Goal: Task Accomplishment & Management: Use online tool/utility

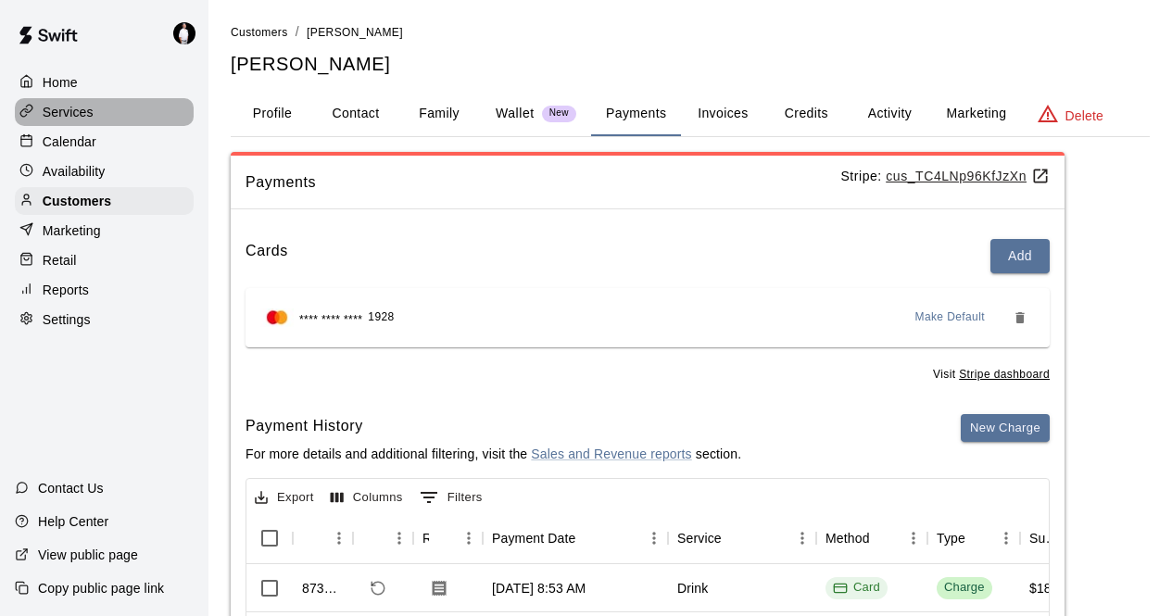
click at [72, 114] on p "Services" at bounding box center [68, 112] width 51 height 19
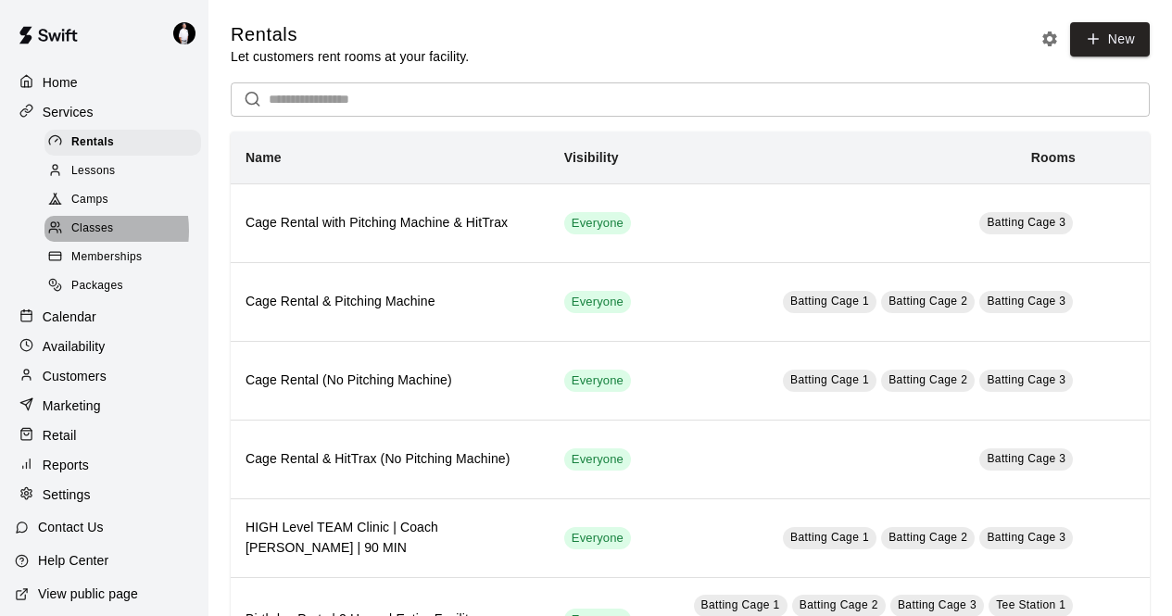
click at [75, 237] on span "Classes" at bounding box center [92, 229] width 42 height 19
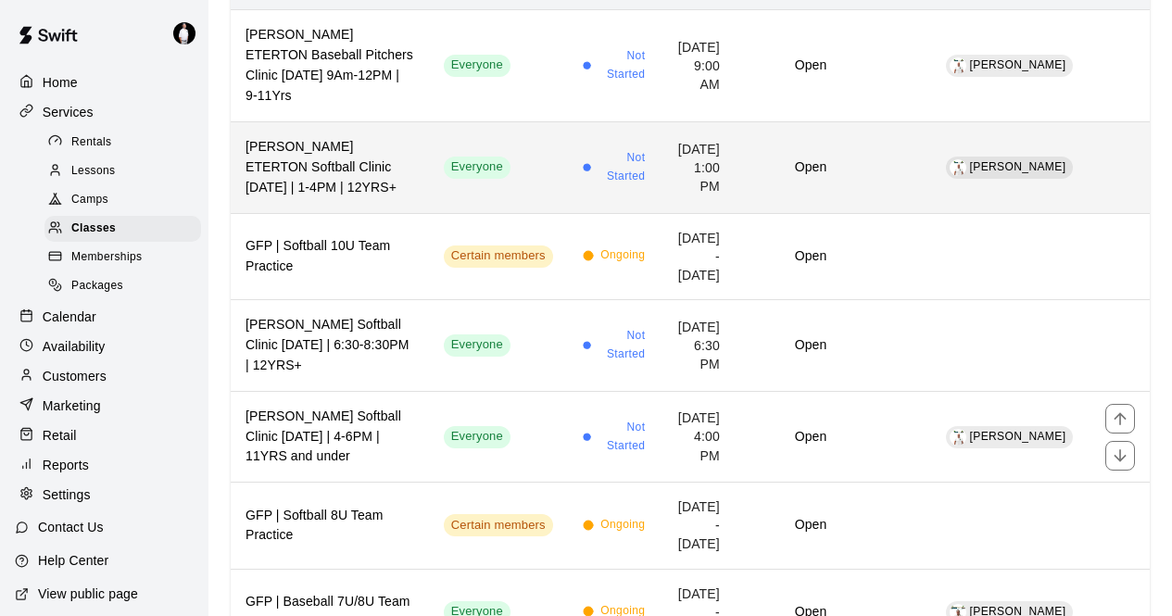
scroll to position [232, 0]
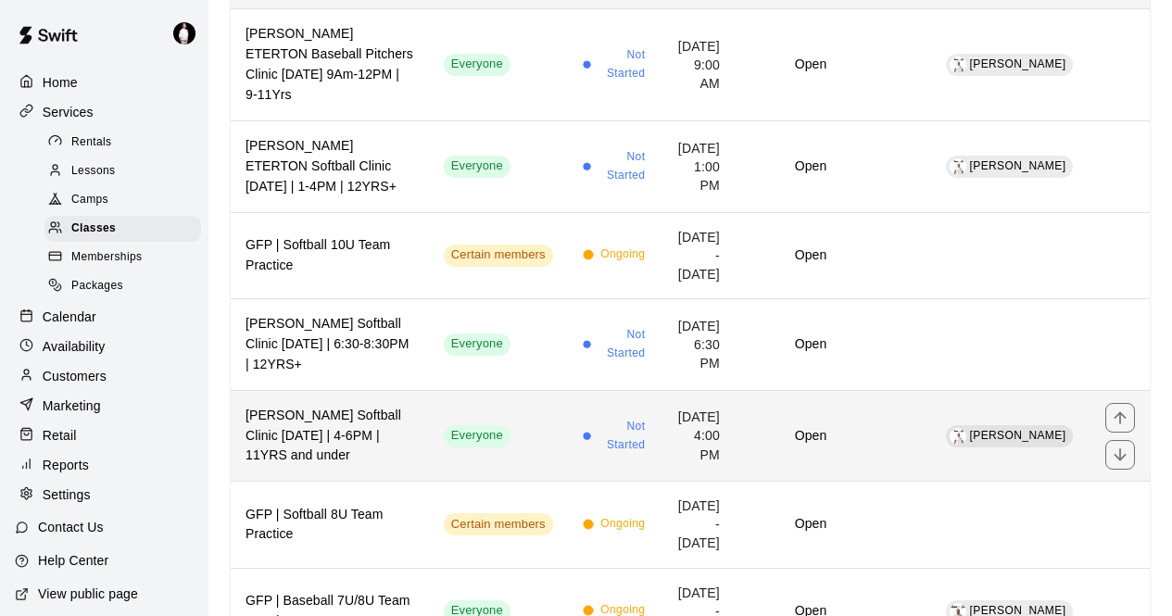
click at [382, 427] on h6 "[PERSON_NAME] Softball Clinic [DATE] | 4-6PM | 11YRS and under" at bounding box center [329, 436] width 169 height 61
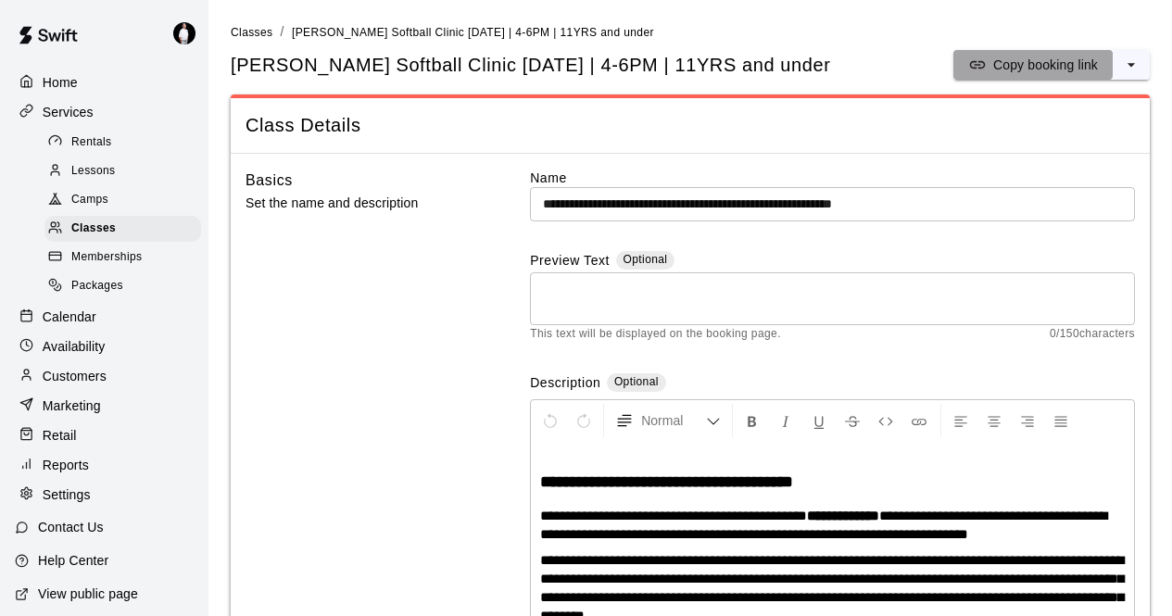
click at [1052, 59] on p "Copy booking link" at bounding box center [1045, 65] width 105 height 19
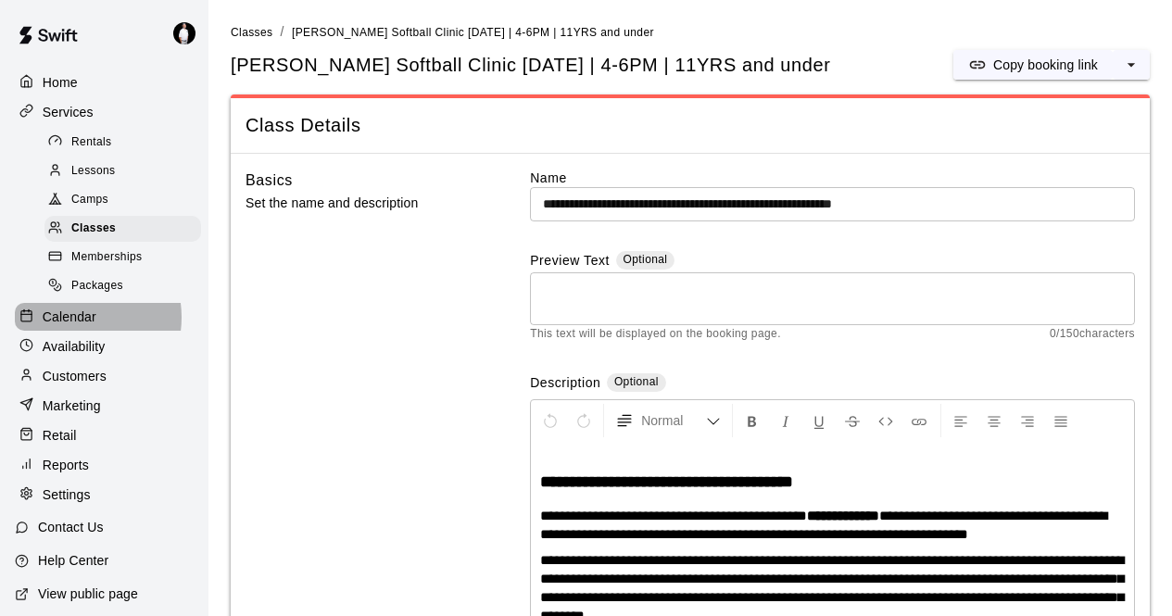
click at [79, 326] on p "Calendar" at bounding box center [70, 317] width 54 height 19
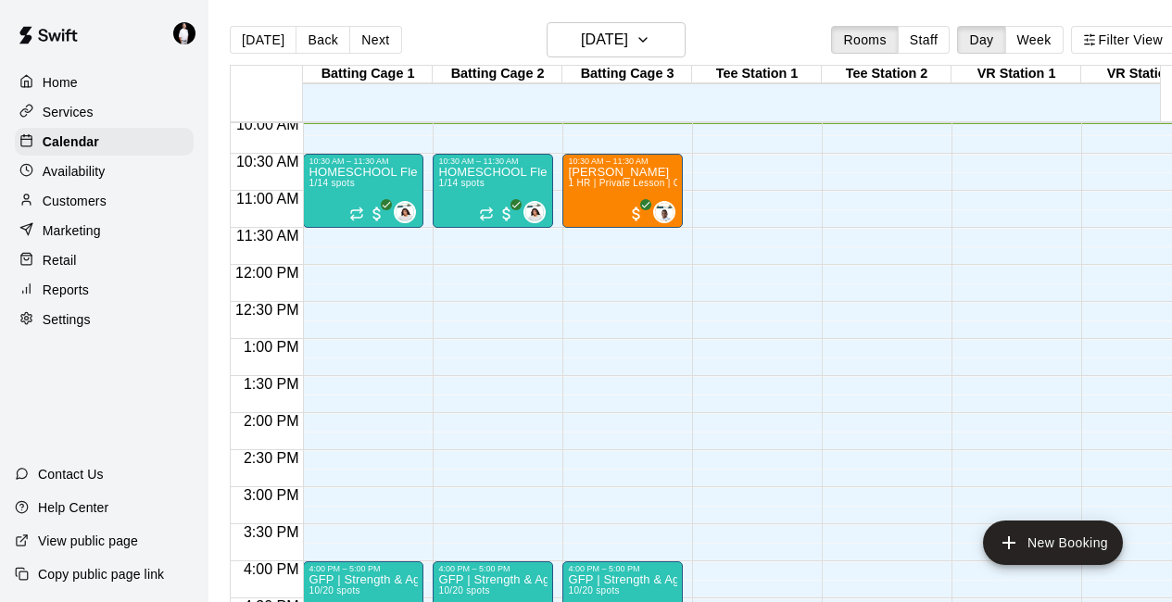
scroll to position [559, 0]
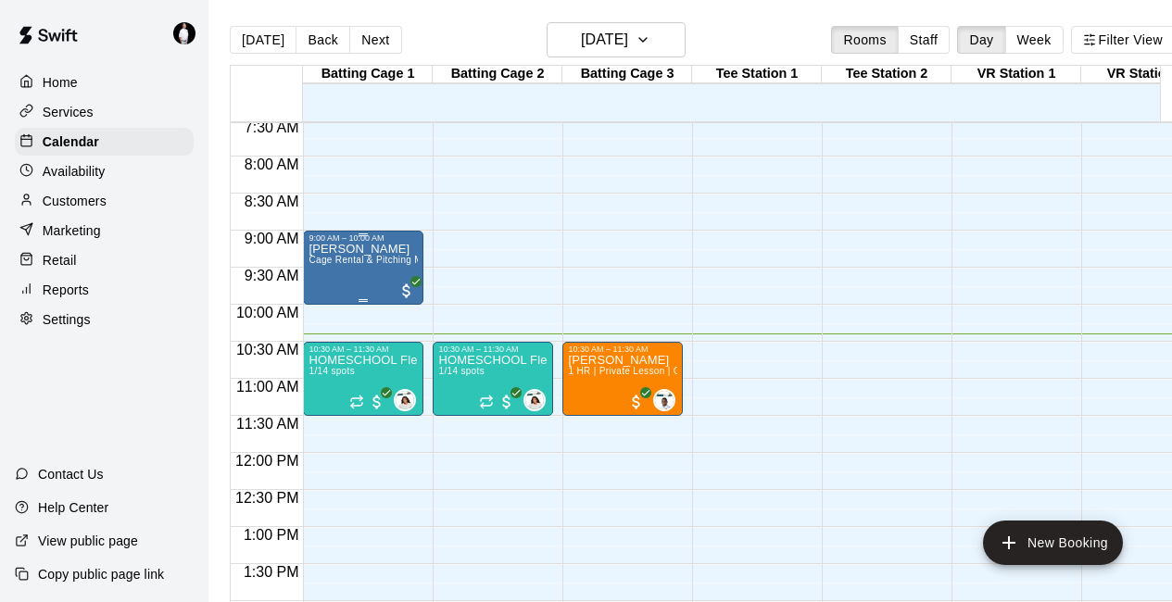
click at [349, 273] on div "[PERSON_NAME] Cage Rental & Pitching Machine" at bounding box center [362, 544] width 109 height 602
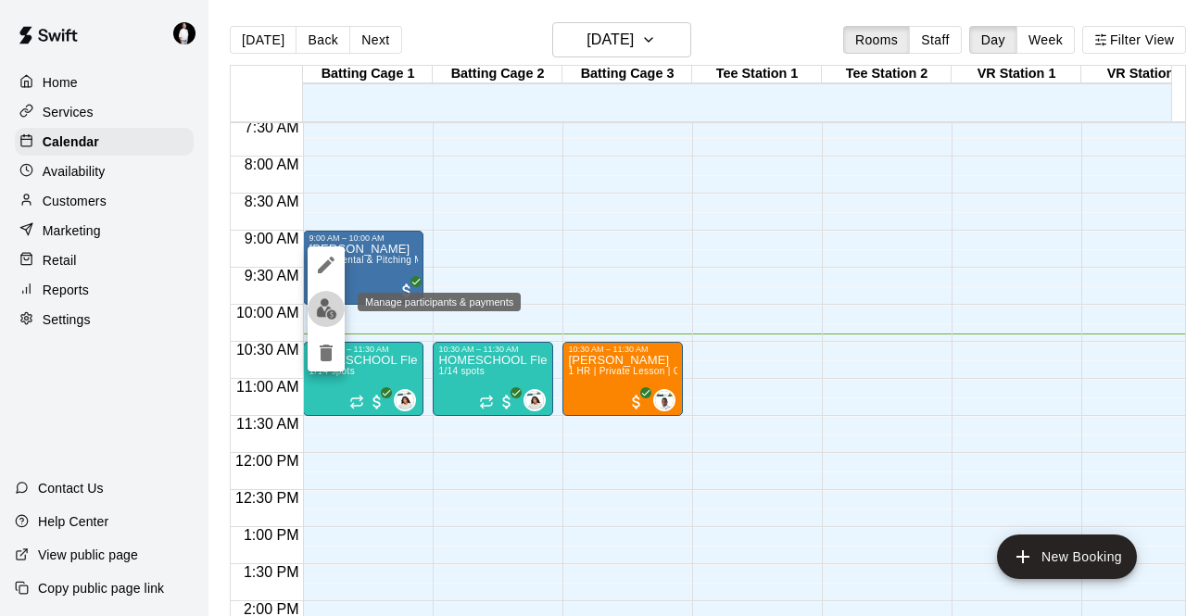
click at [323, 308] on img "edit" at bounding box center [326, 308] width 21 height 21
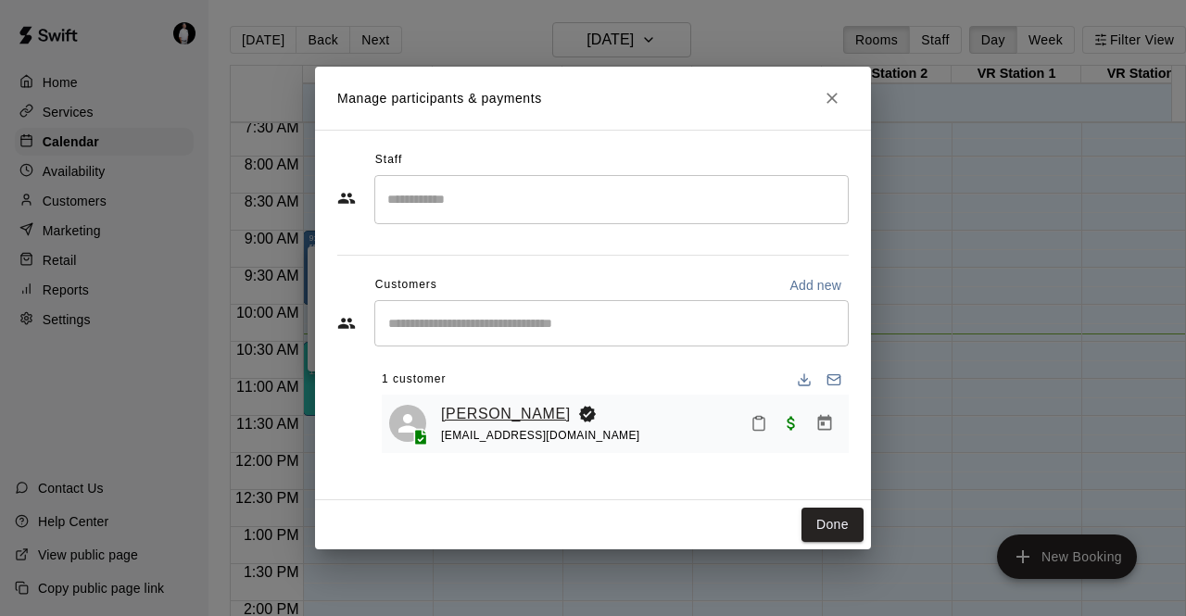
click at [472, 416] on link "[PERSON_NAME]" at bounding box center [506, 414] width 130 height 24
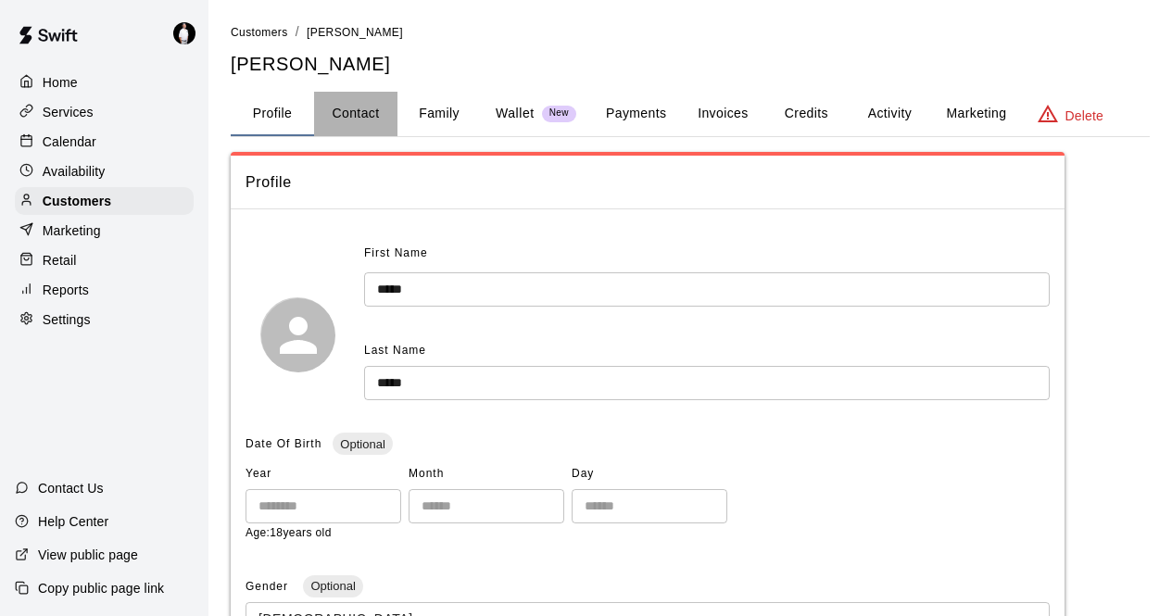
click at [360, 115] on button "Contact" at bounding box center [355, 114] width 83 height 44
select select "**"
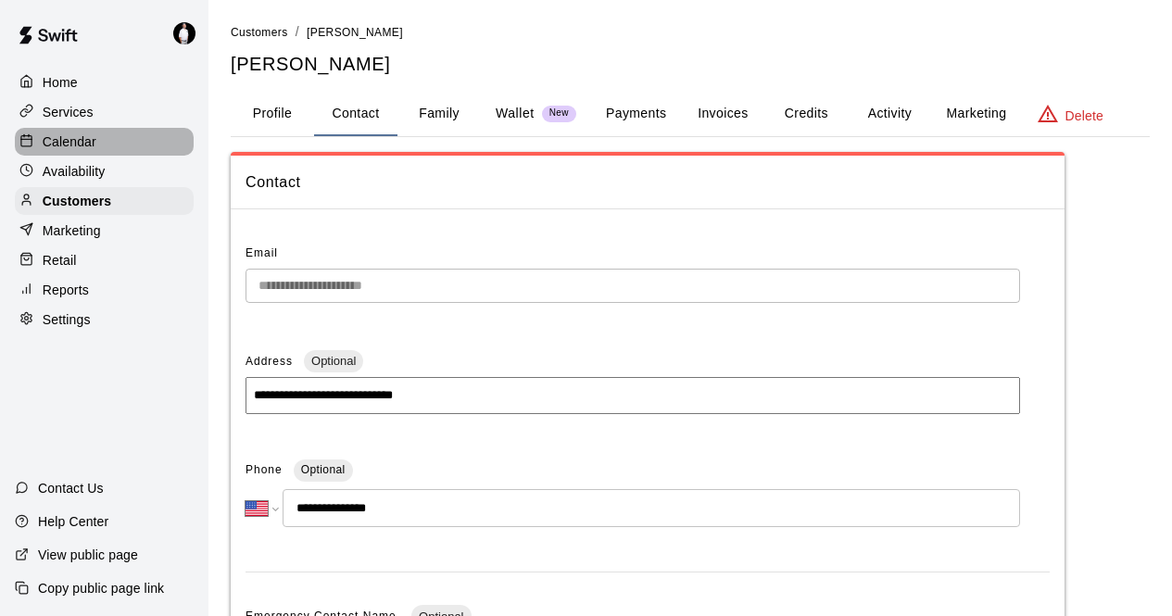
click at [81, 146] on p "Calendar" at bounding box center [70, 141] width 54 height 19
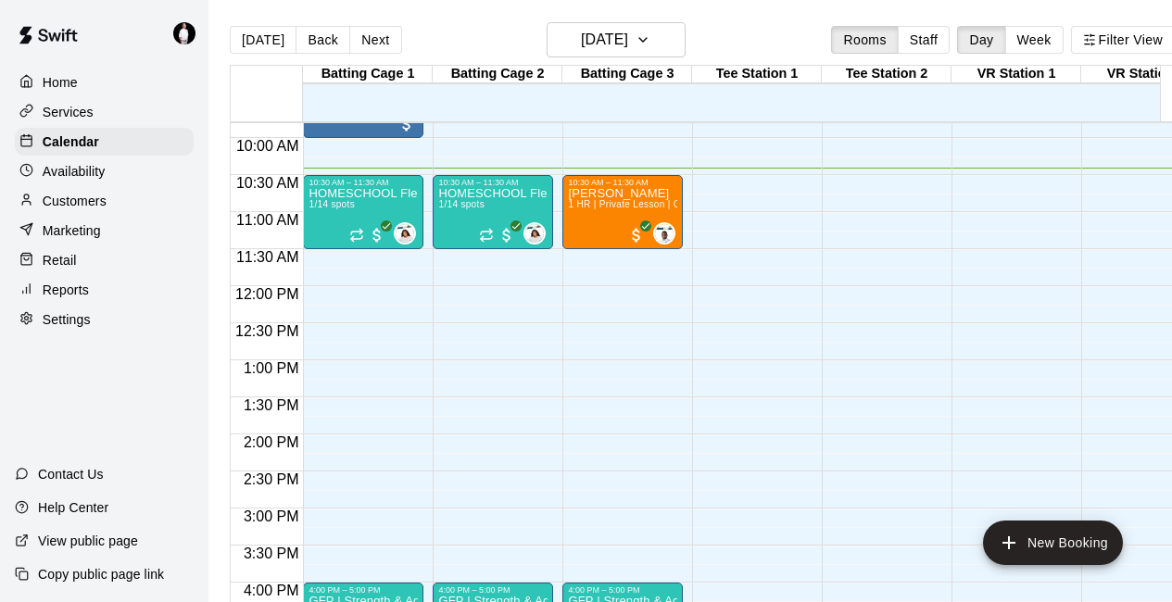
scroll to position [727, 0]
click at [601, 216] on div "[PERSON_NAME] 1 HR | Private Lesson | Coach [PERSON_NAME]" at bounding box center [622, 487] width 109 height 602
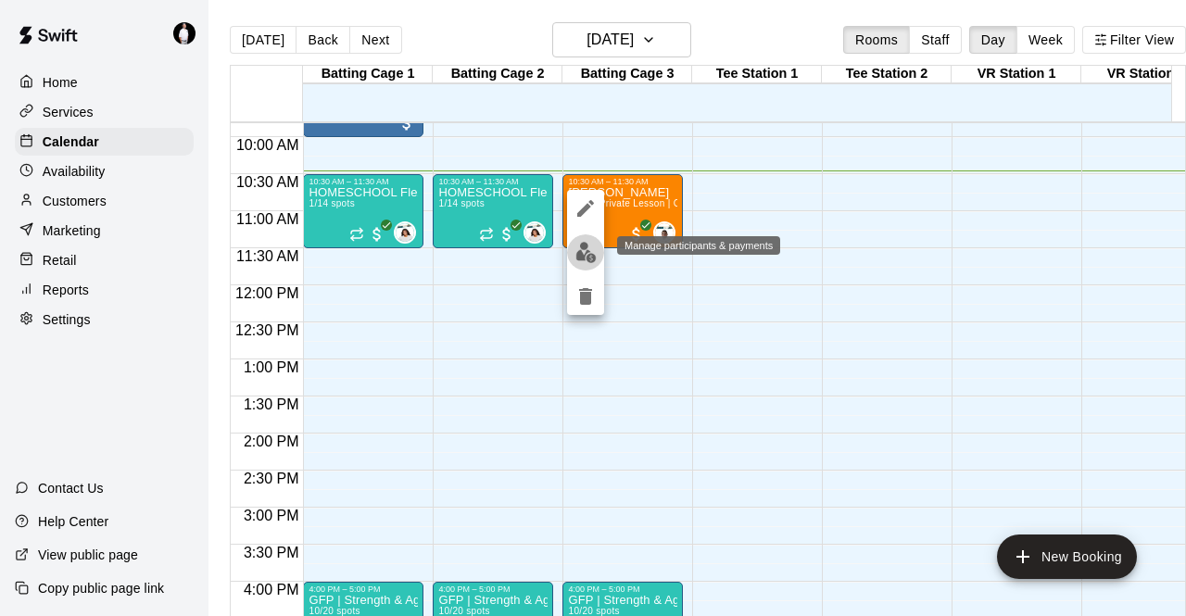
click at [584, 260] on img "edit" at bounding box center [585, 252] width 21 height 21
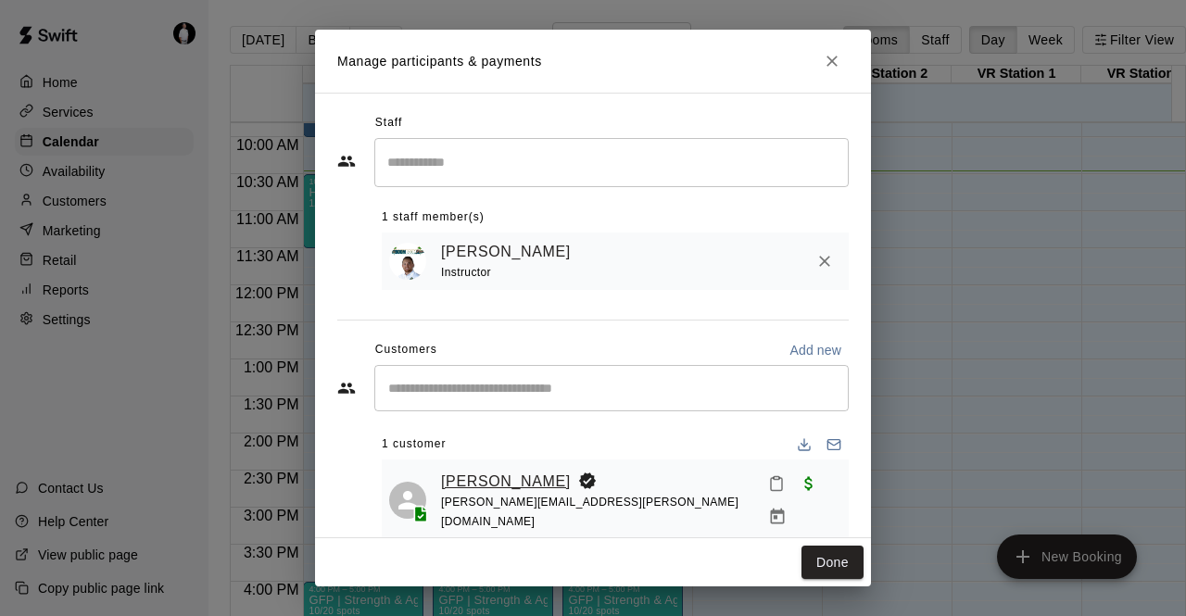
click at [487, 484] on link "[PERSON_NAME]" at bounding box center [506, 482] width 130 height 24
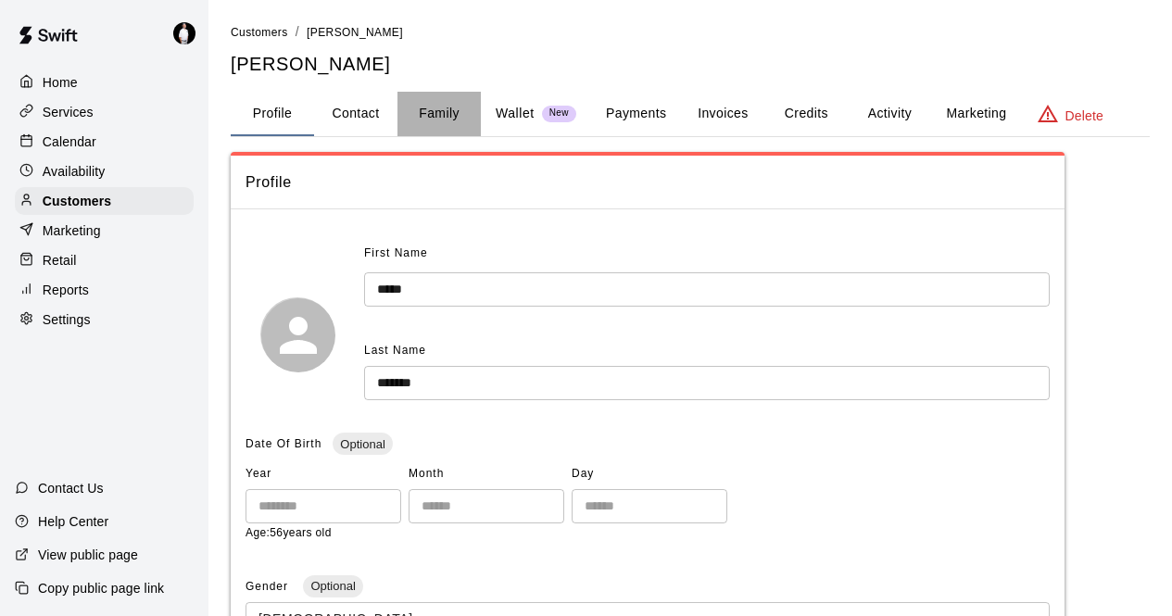
click at [441, 111] on button "Family" at bounding box center [438, 114] width 83 height 44
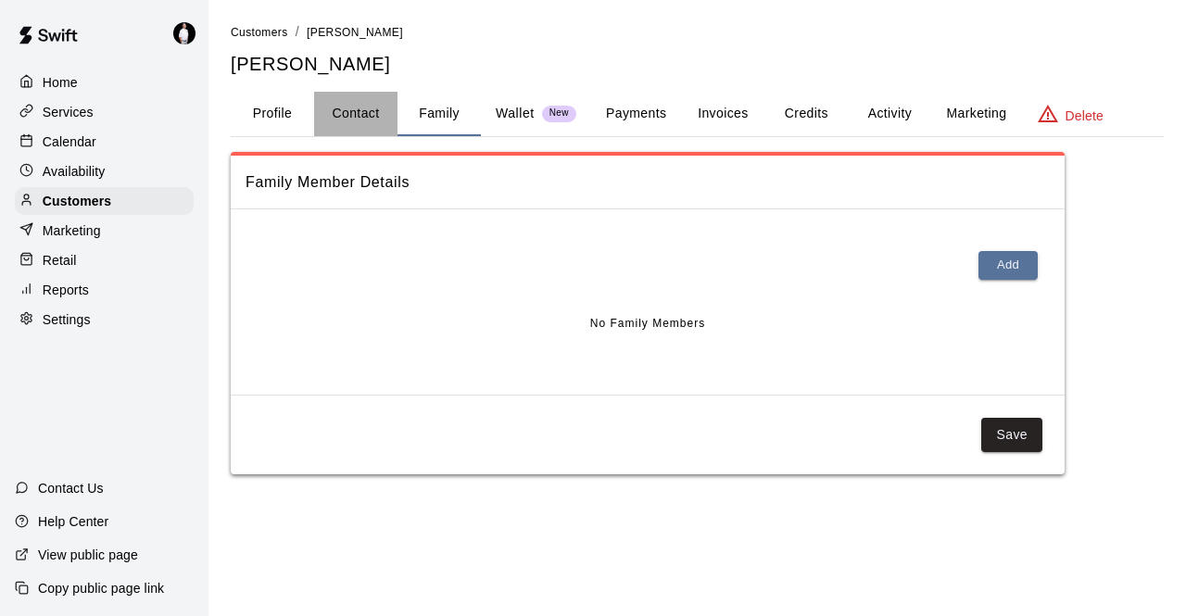
click at [356, 111] on button "Contact" at bounding box center [355, 114] width 83 height 44
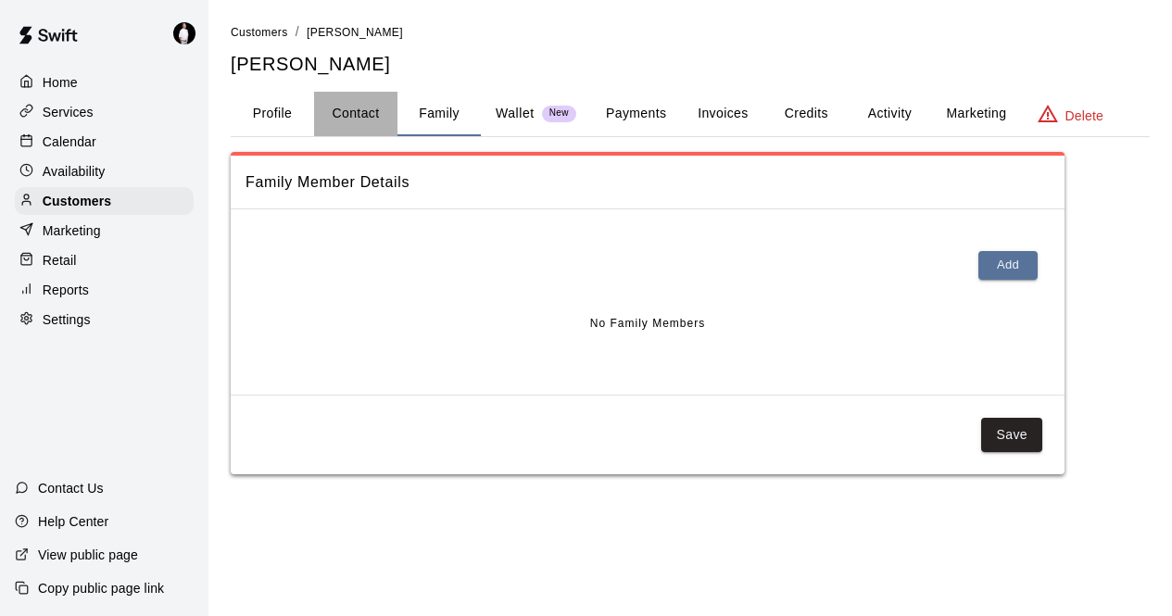
select select "**"
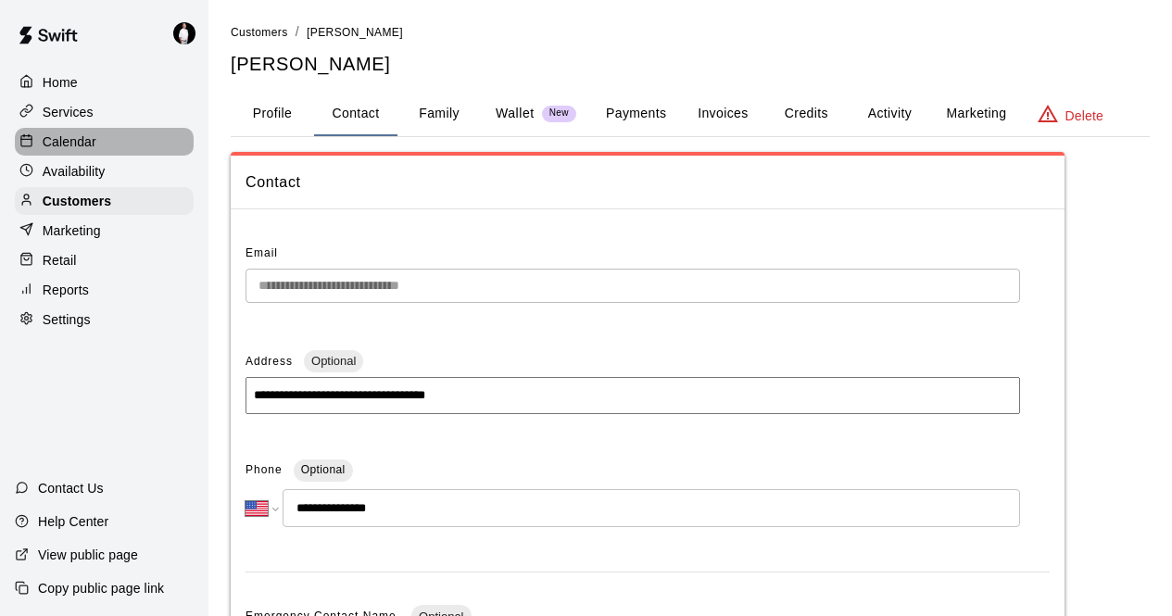
click at [70, 149] on p "Calendar" at bounding box center [70, 141] width 54 height 19
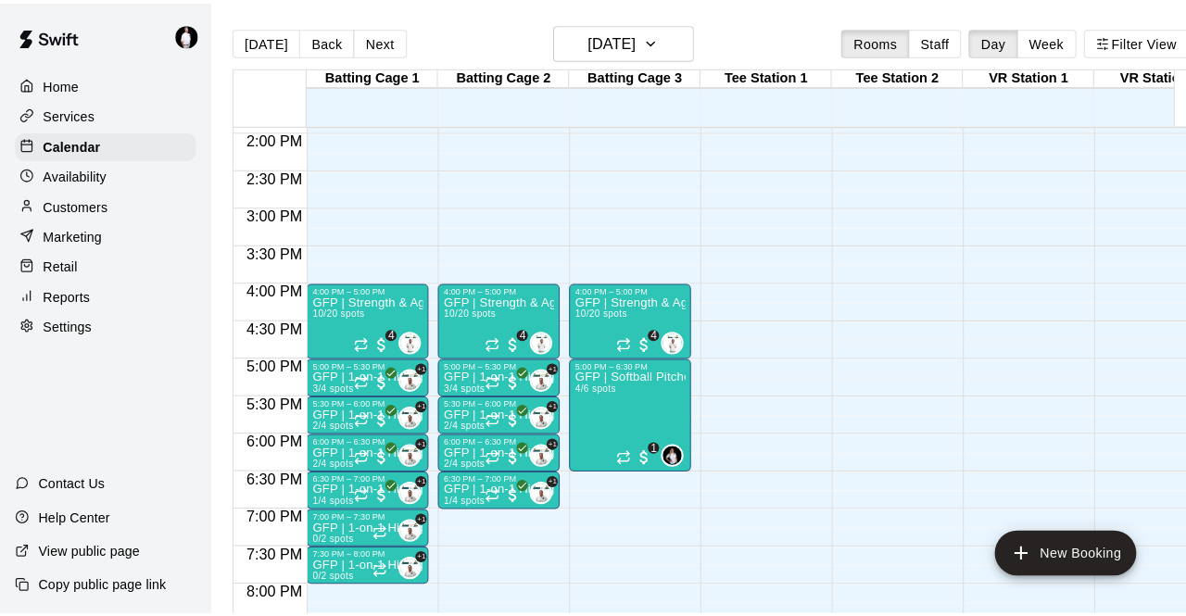
scroll to position [1034, 0]
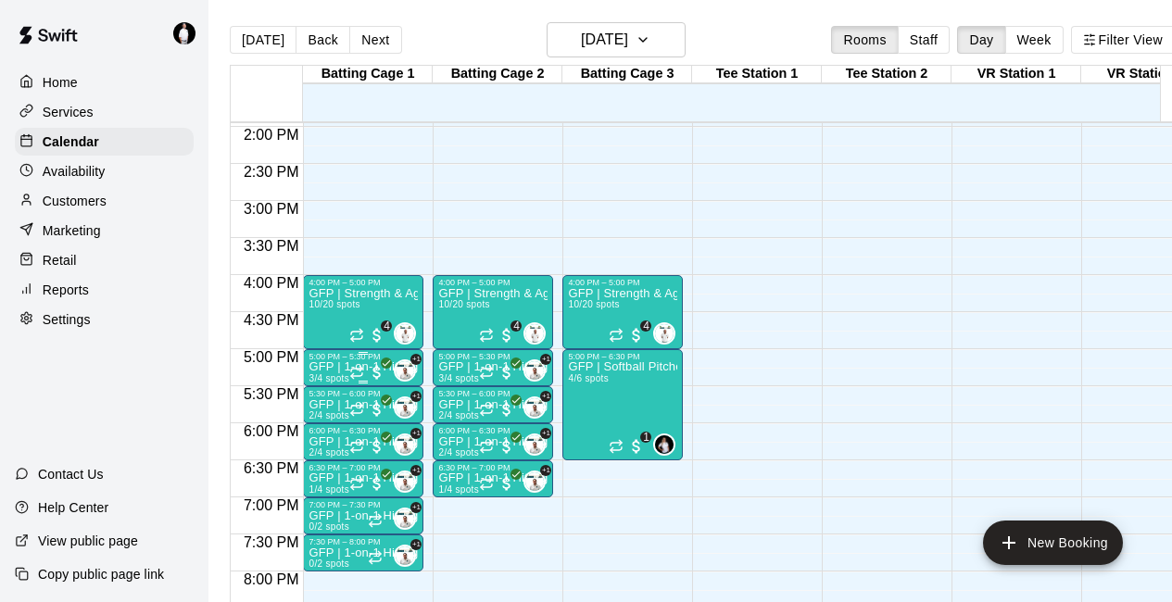
click at [333, 367] on p "GFP | 1-on-1 Hitting" at bounding box center [362, 367] width 109 height 0
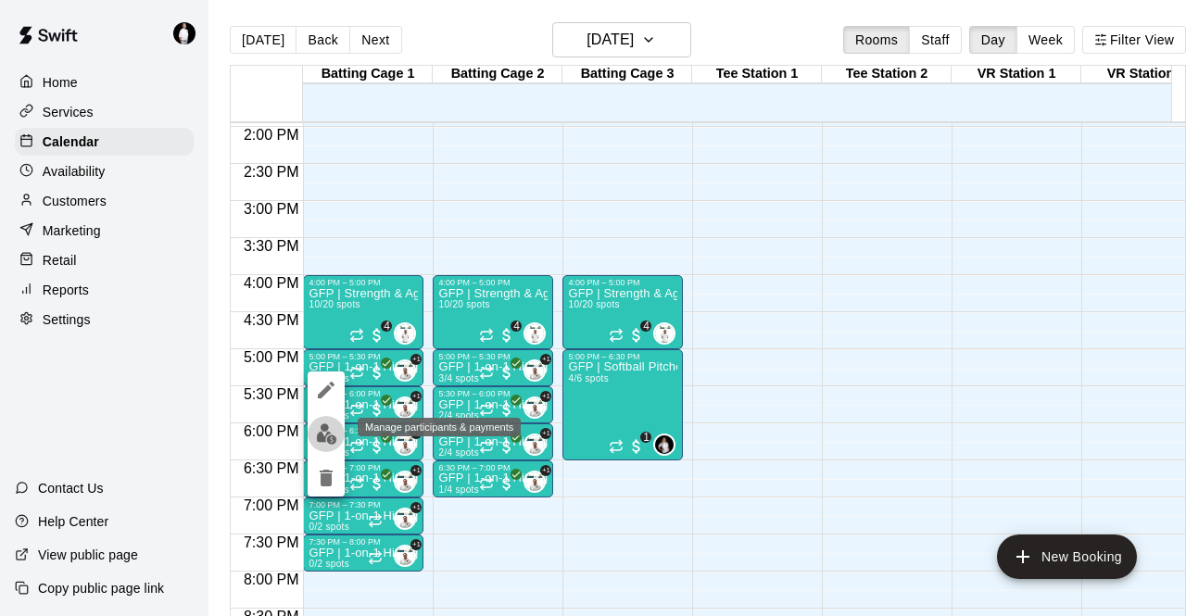
click at [323, 433] on img "edit" at bounding box center [326, 433] width 21 height 21
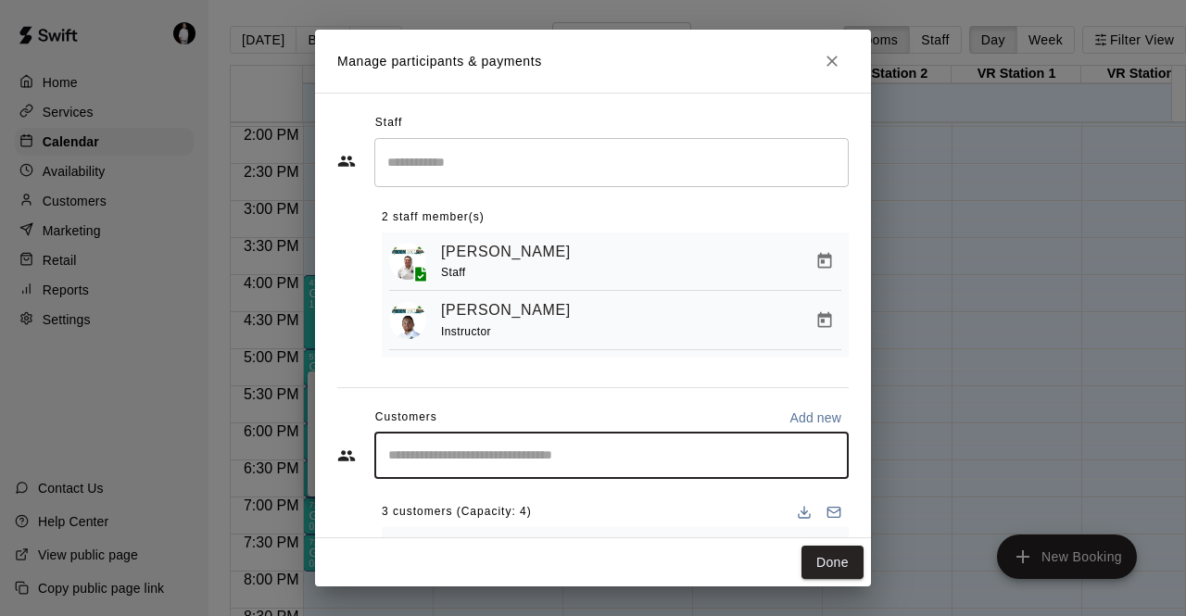
click at [500, 463] on input "Start typing to search customers..." at bounding box center [612, 455] width 458 height 19
type input "*****"
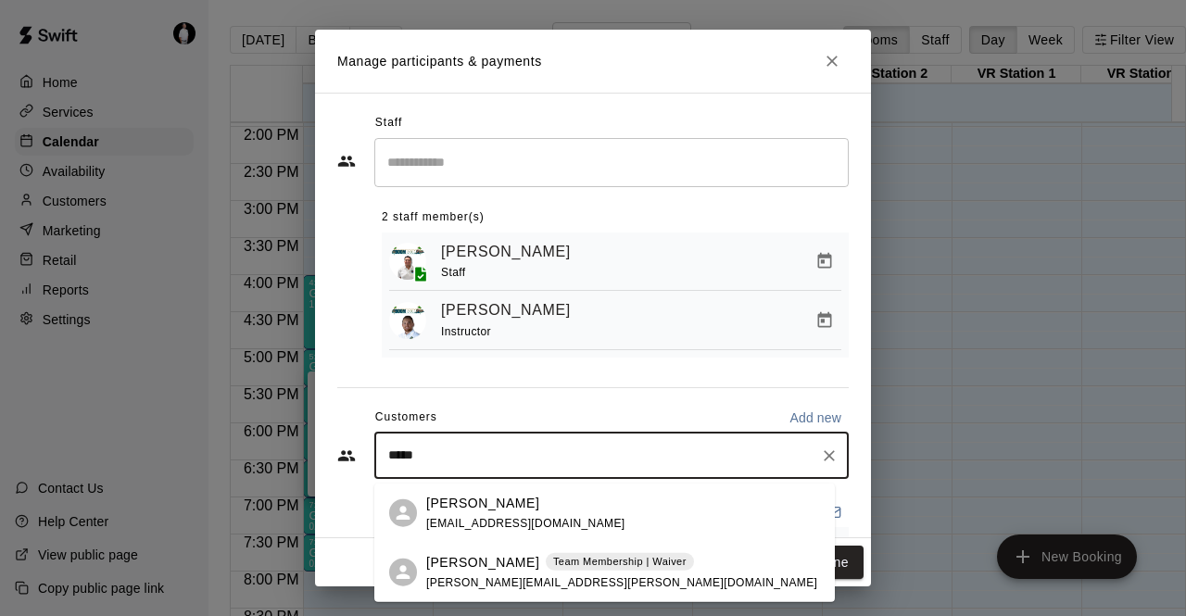
click at [480, 569] on p "[PERSON_NAME]" at bounding box center [482, 561] width 113 height 19
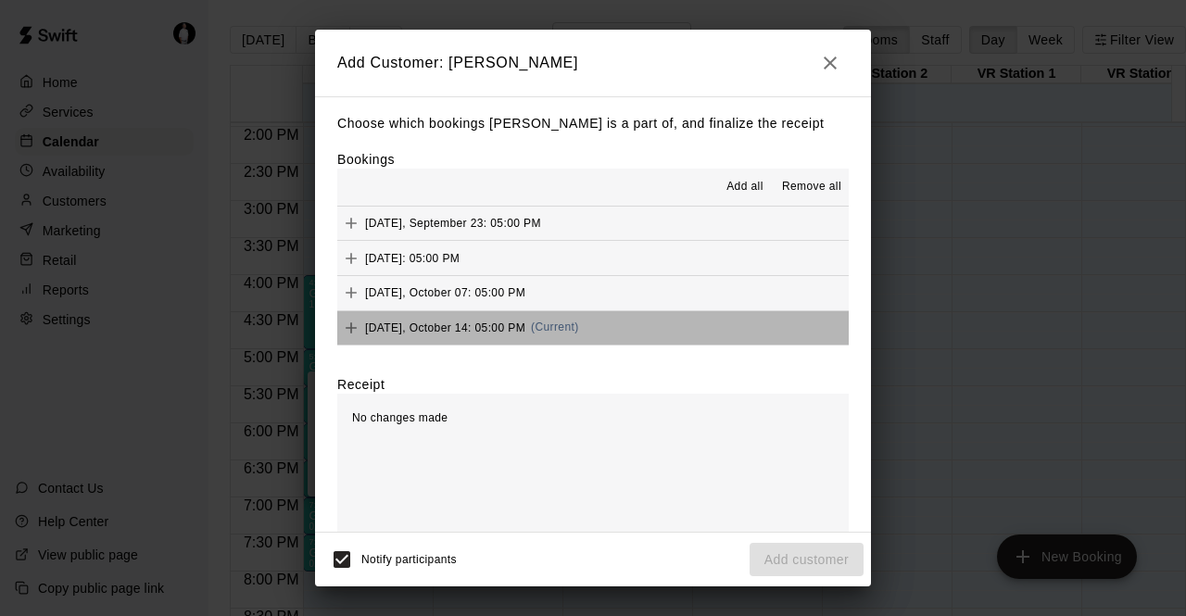
click at [605, 321] on button "[DATE], October 14: 05:00 PM (Current)" at bounding box center [592, 328] width 511 height 34
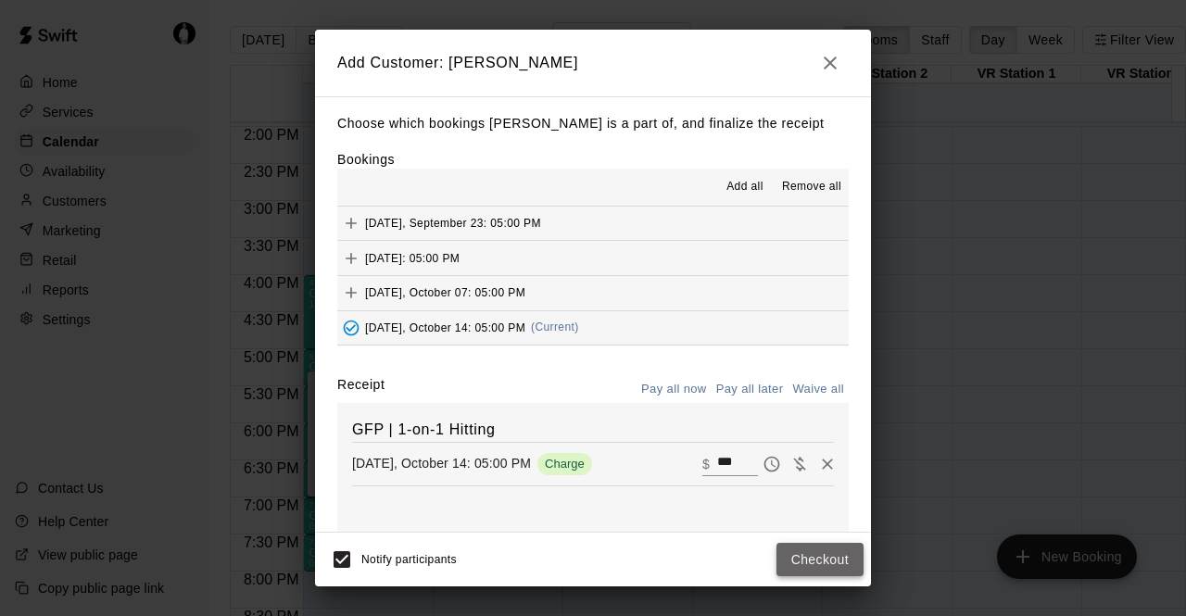
click at [830, 551] on button "Checkout" at bounding box center [819, 560] width 87 height 34
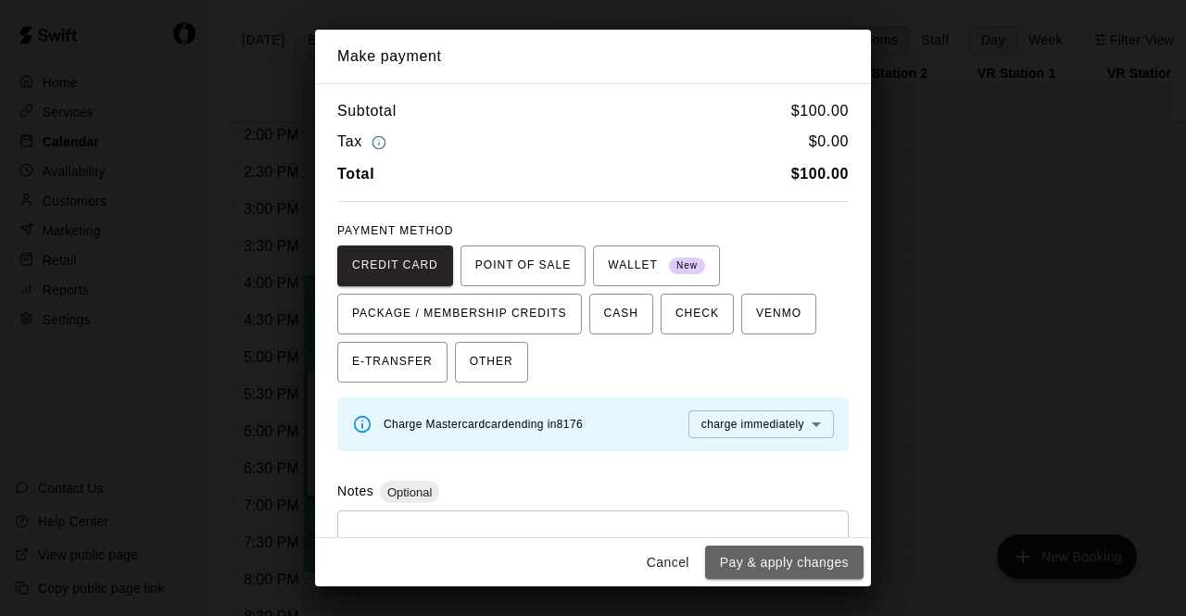
click at [830, 551] on button "Pay & apply changes" at bounding box center [784, 563] width 158 height 34
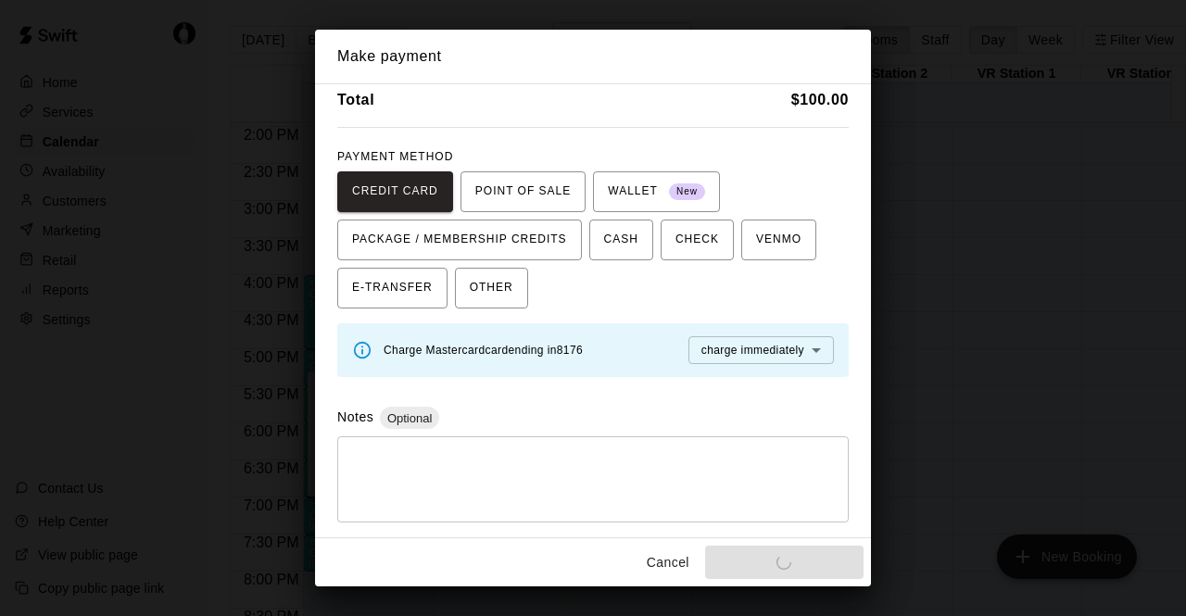
scroll to position [0, 0]
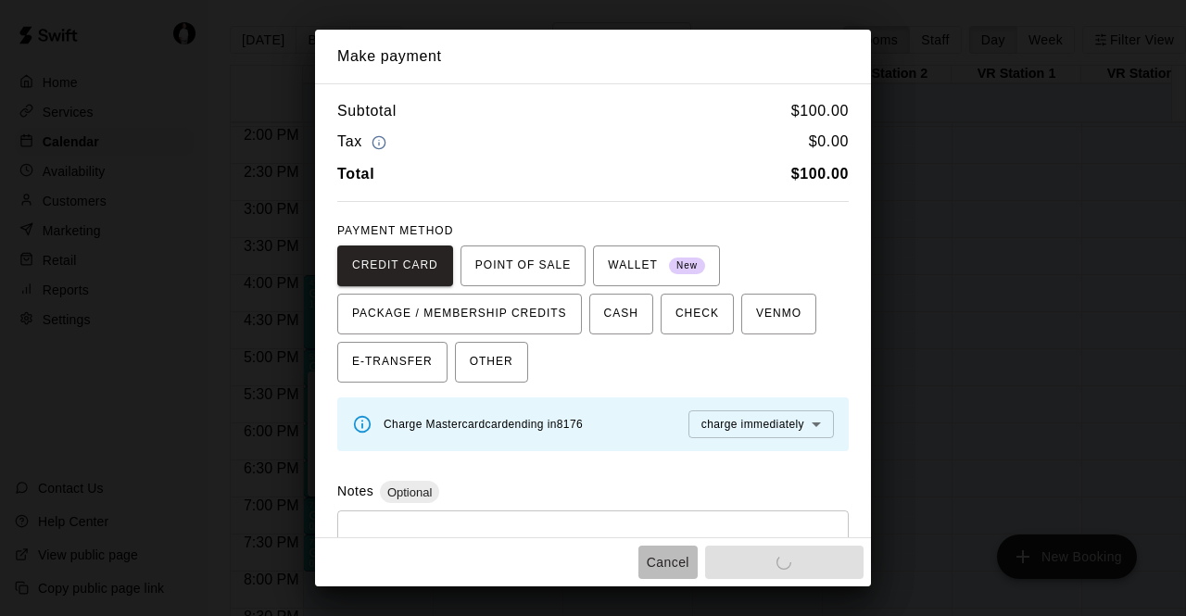
click at [672, 560] on button "Cancel" at bounding box center [667, 563] width 59 height 34
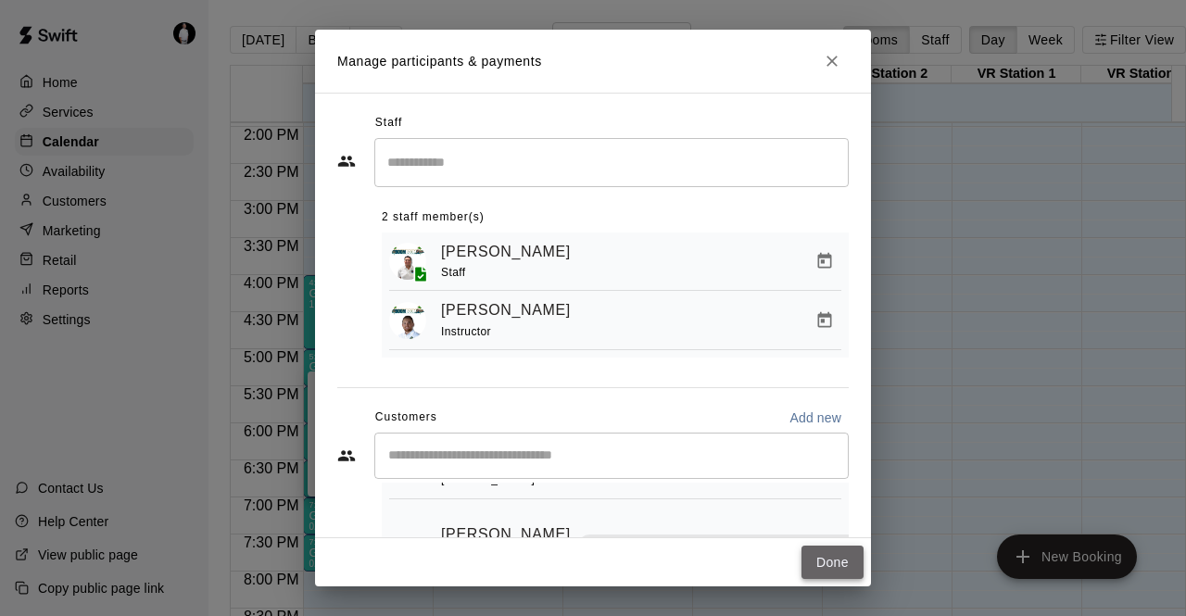
click at [837, 554] on button "Done" at bounding box center [832, 563] width 62 height 34
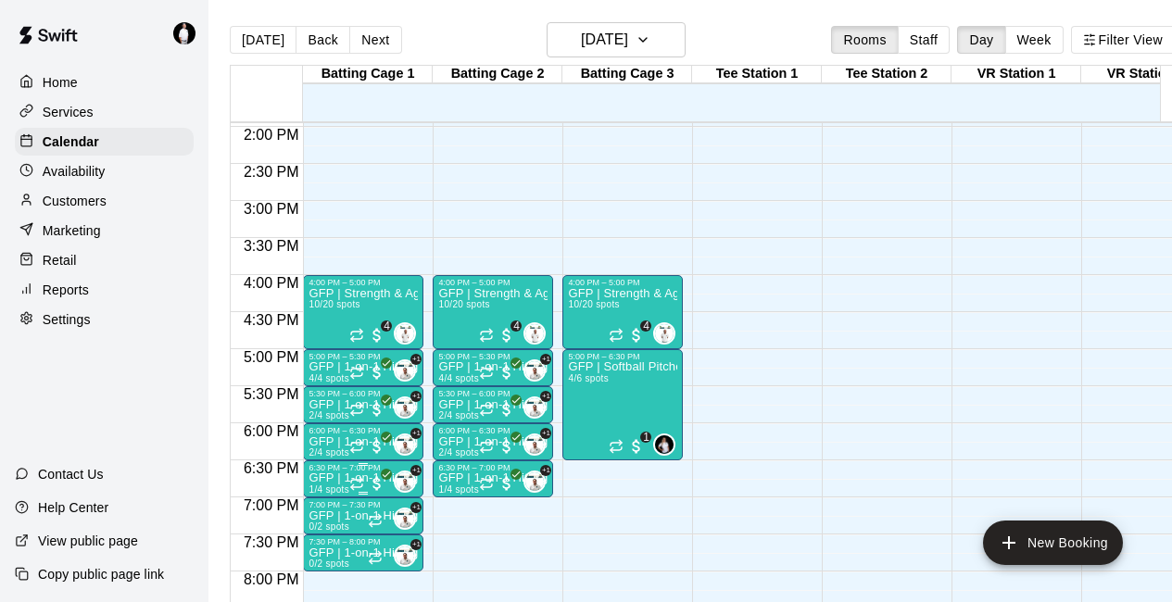
click at [320, 478] on p "GFP | 1-on-1 Hitting" at bounding box center [362, 478] width 109 height 0
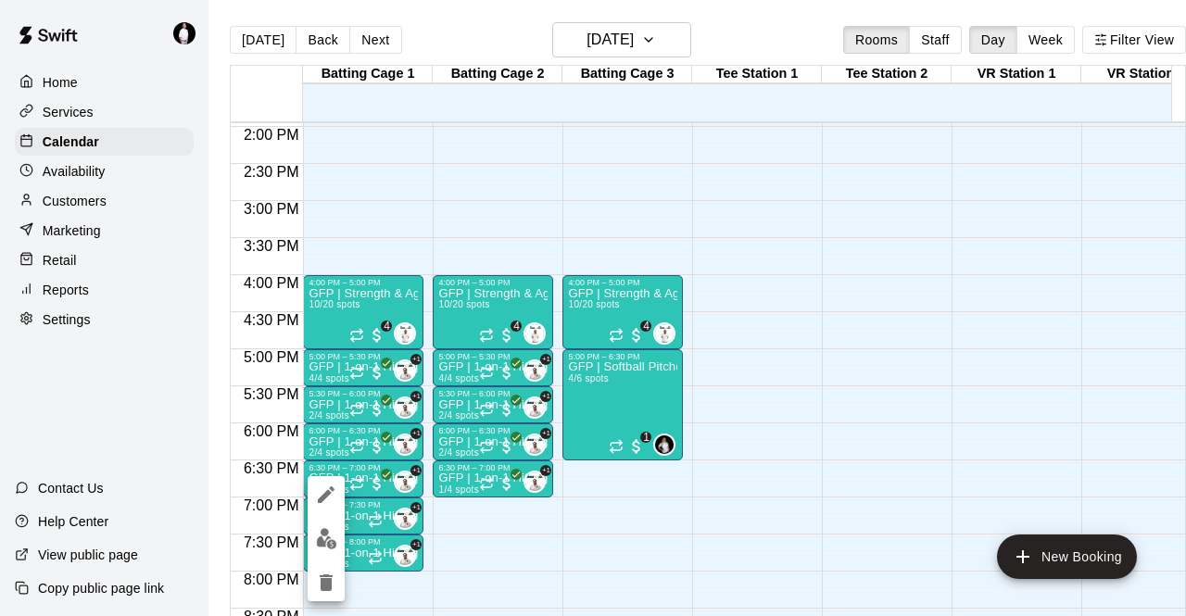
click at [533, 556] on div at bounding box center [593, 308] width 1186 height 616
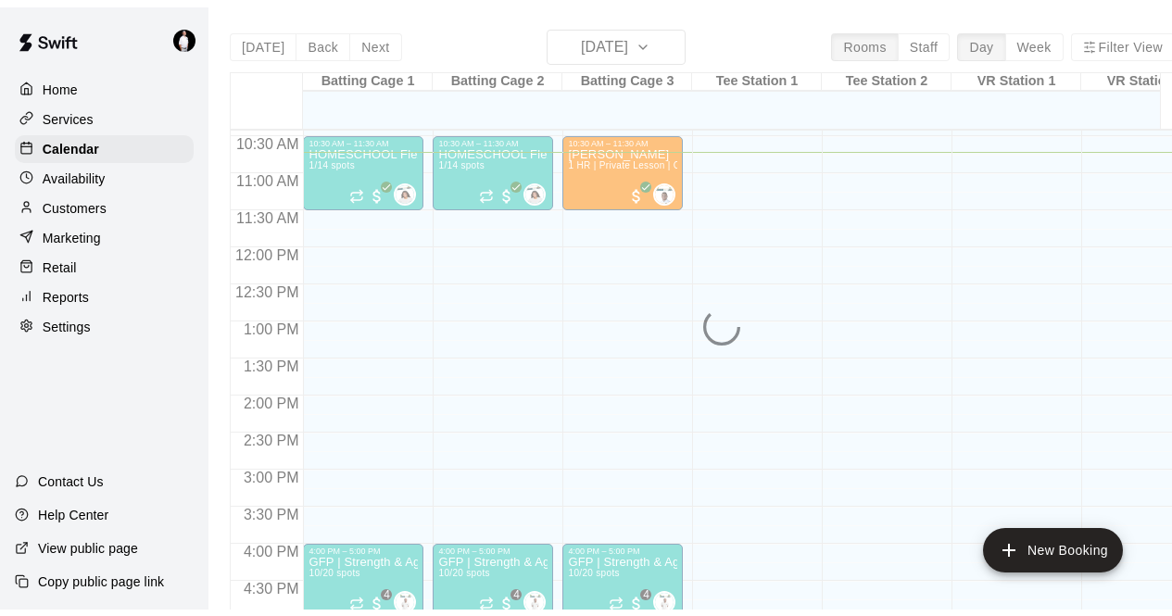
scroll to position [772, 0]
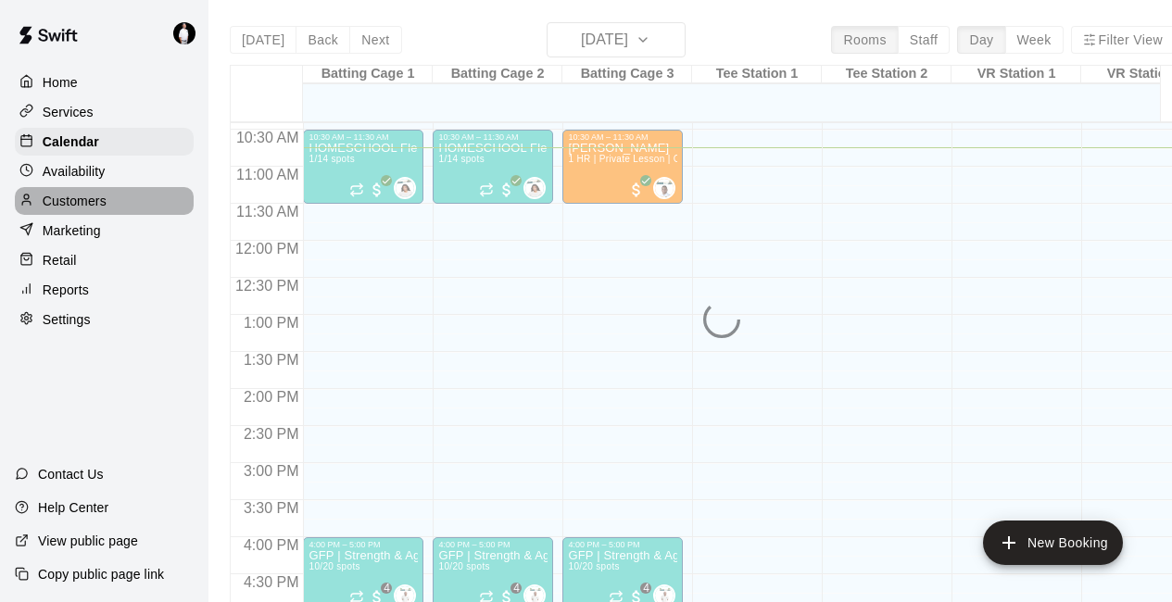
click at [75, 204] on p "Customers" at bounding box center [75, 201] width 64 height 19
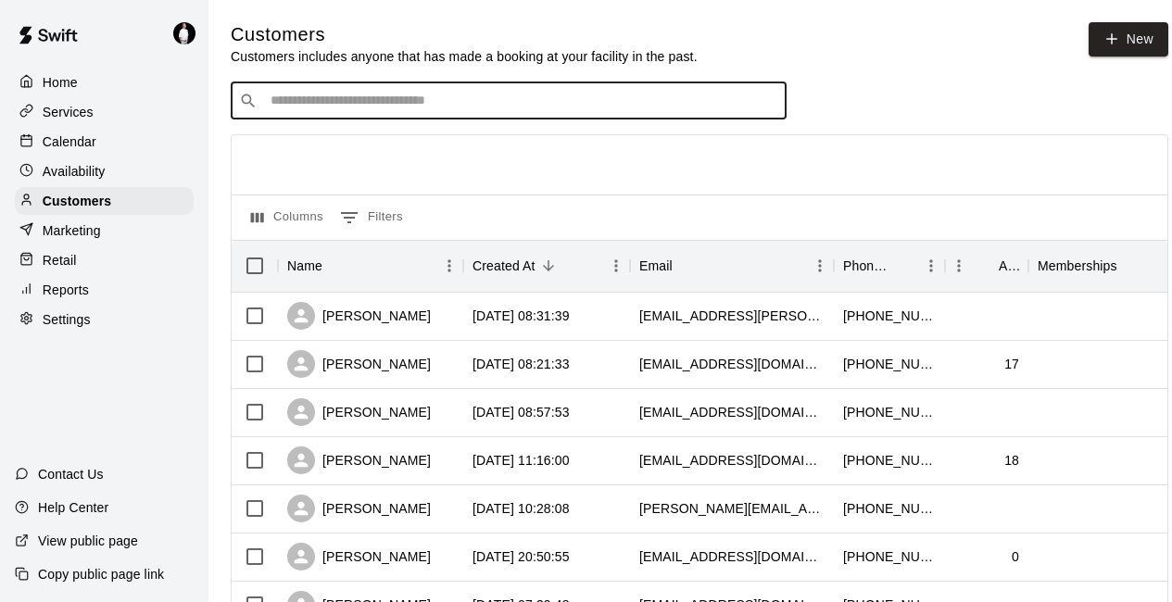
click at [456, 108] on input "Search customers by name or email" at bounding box center [521, 101] width 513 height 19
type input "*******"
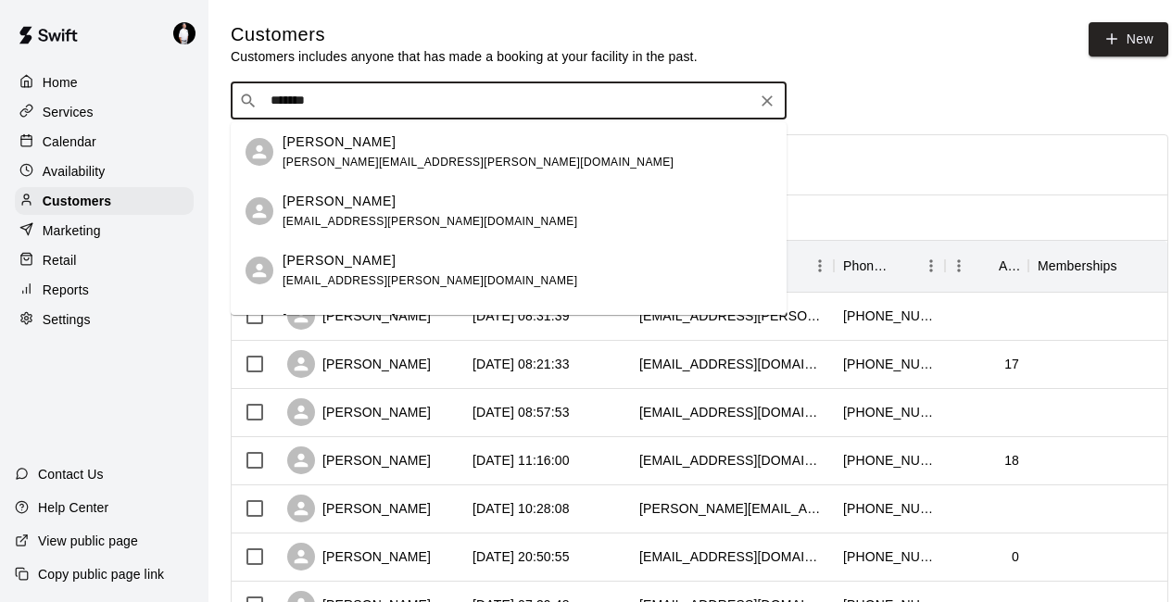
click at [369, 161] on span "[PERSON_NAME][EMAIL_ADDRESS][PERSON_NAME][DOMAIN_NAME]" at bounding box center [477, 162] width 391 height 13
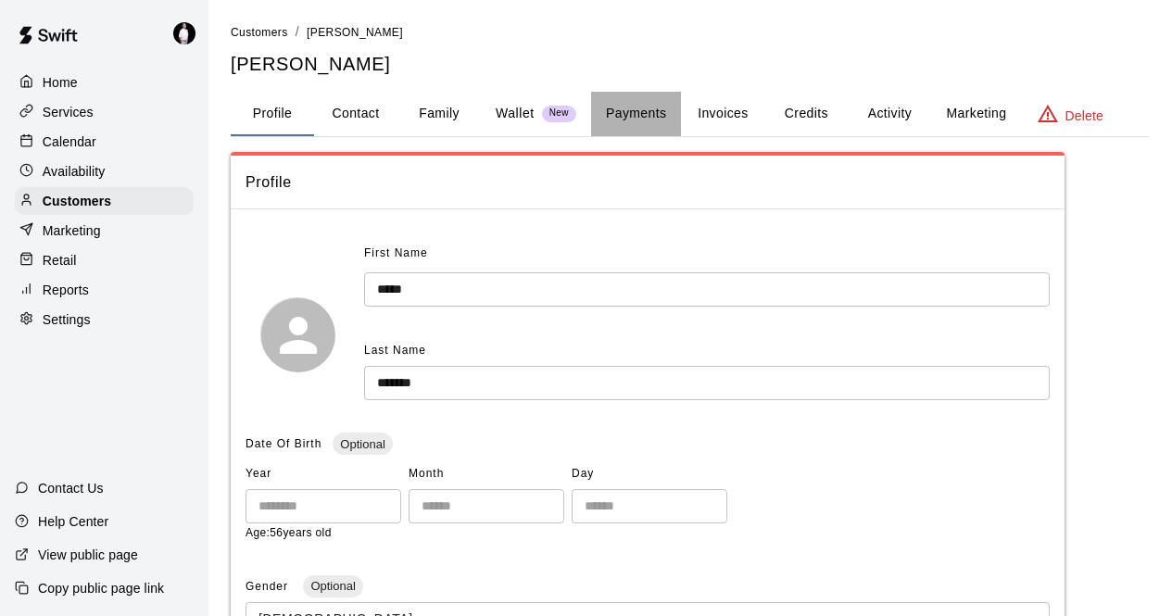
click at [650, 111] on button "Payments" at bounding box center [636, 114] width 90 height 44
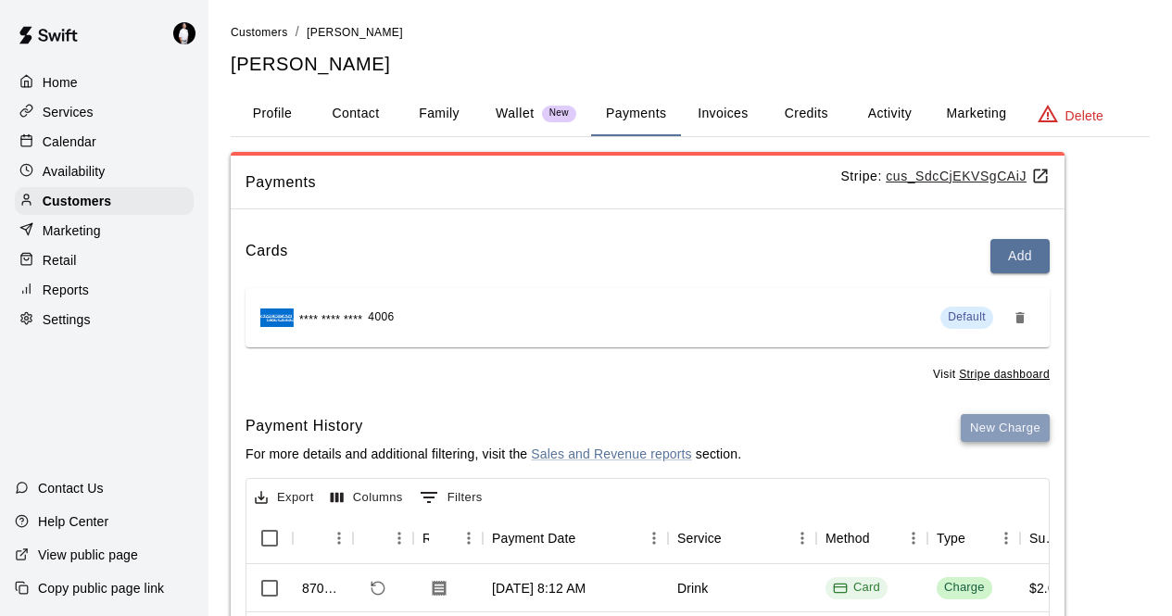
click at [1000, 422] on button "New Charge" at bounding box center [1004, 428] width 89 height 29
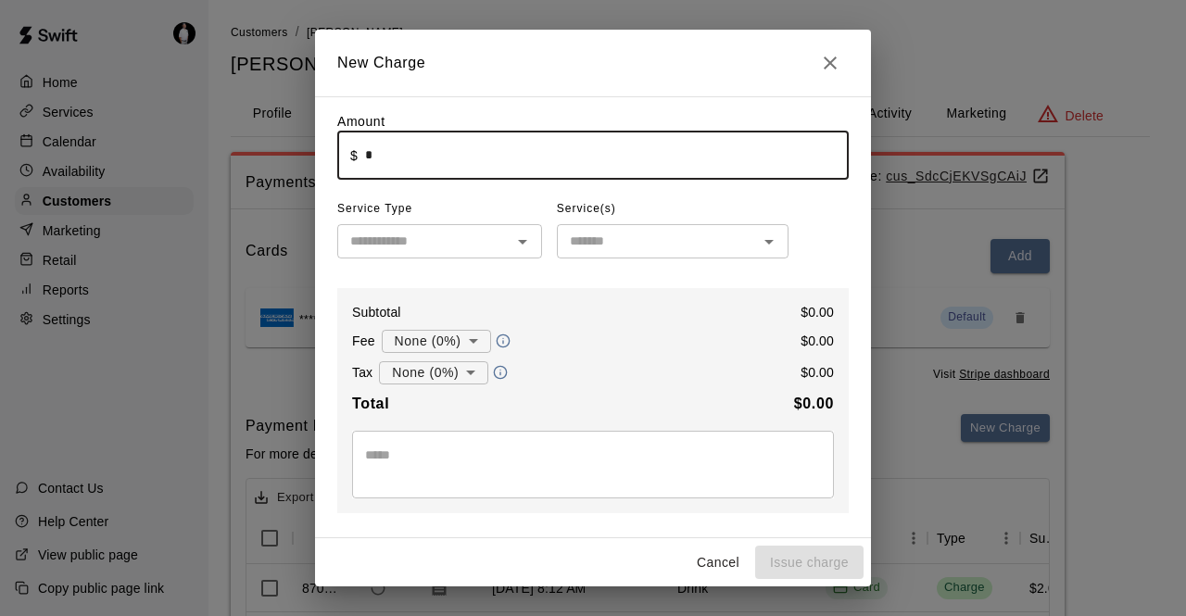
click at [366, 151] on input "*" at bounding box center [606, 155] width 483 height 49
click at [521, 247] on icon "Open" at bounding box center [522, 242] width 22 height 22
type input "****"
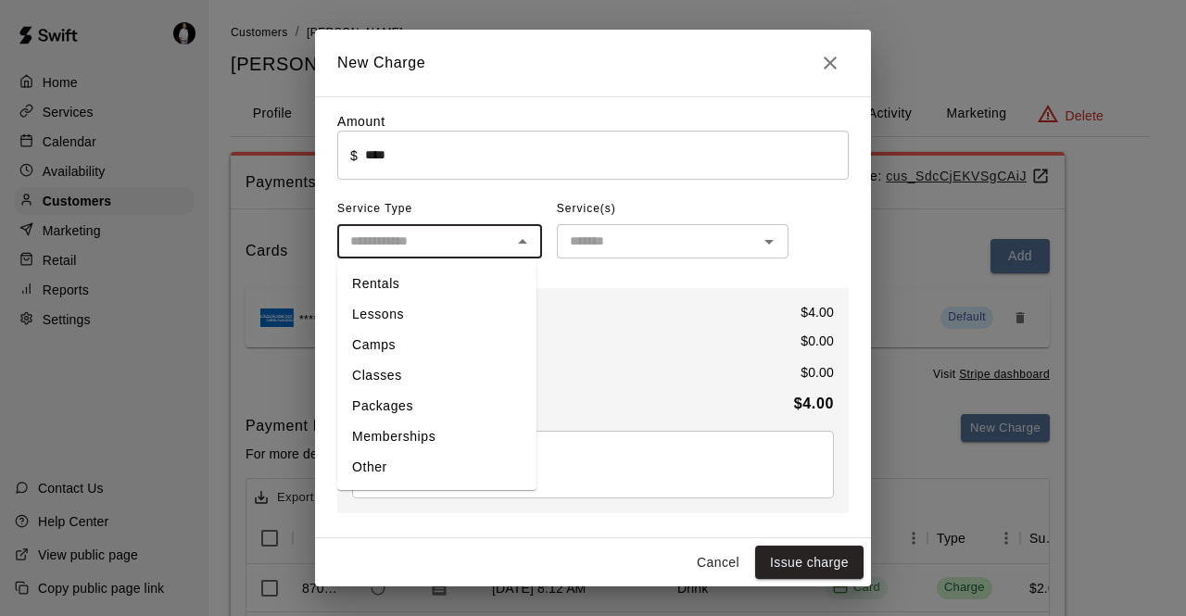
click at [391, 463] on li "Other" at bounding box center [436, 467] width 199 height 31
type input "*****"
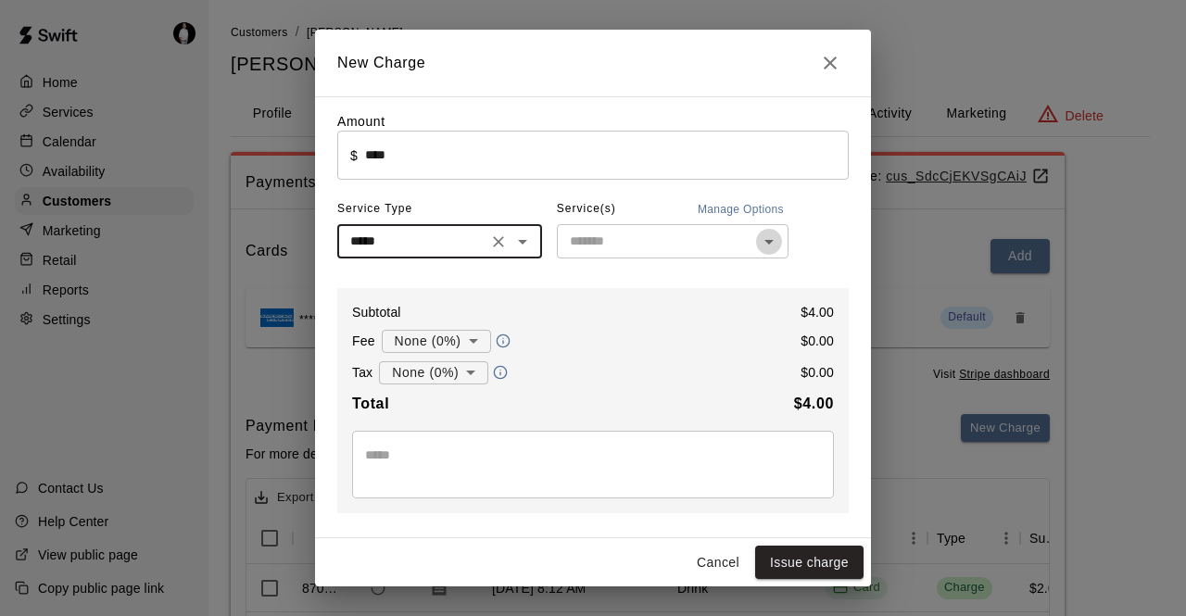
click at [761, 246] on icon "Open" at bounding box center [769, 242] width 22 height 22
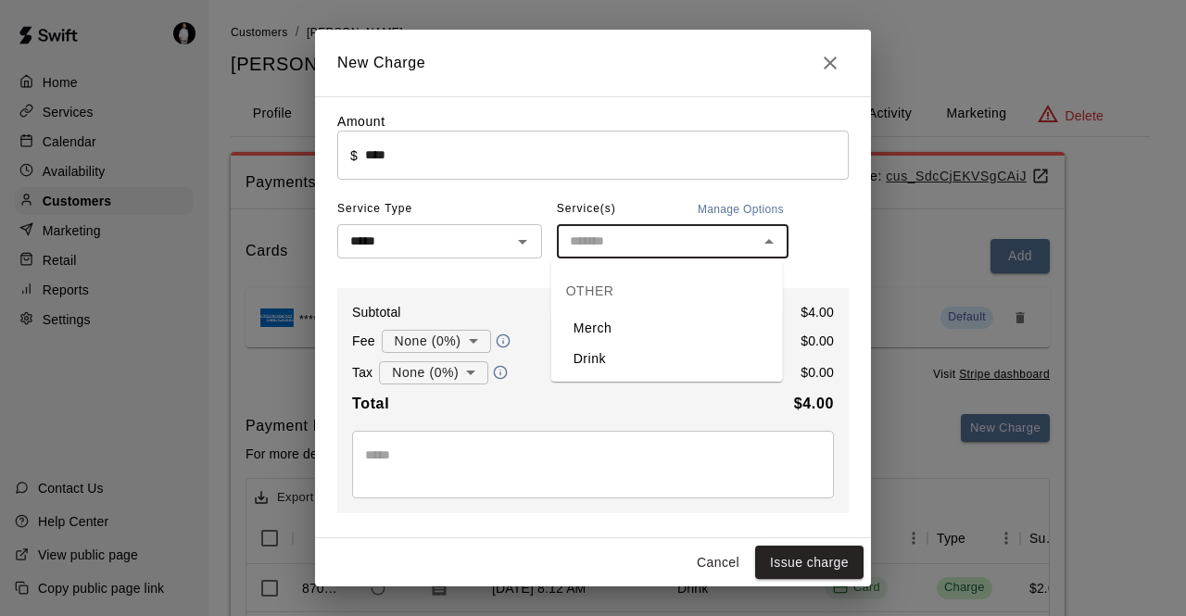
click at [613, 362] on li "Drink" at bounding box center [667, 359] width 232 height 31
type input "*****"
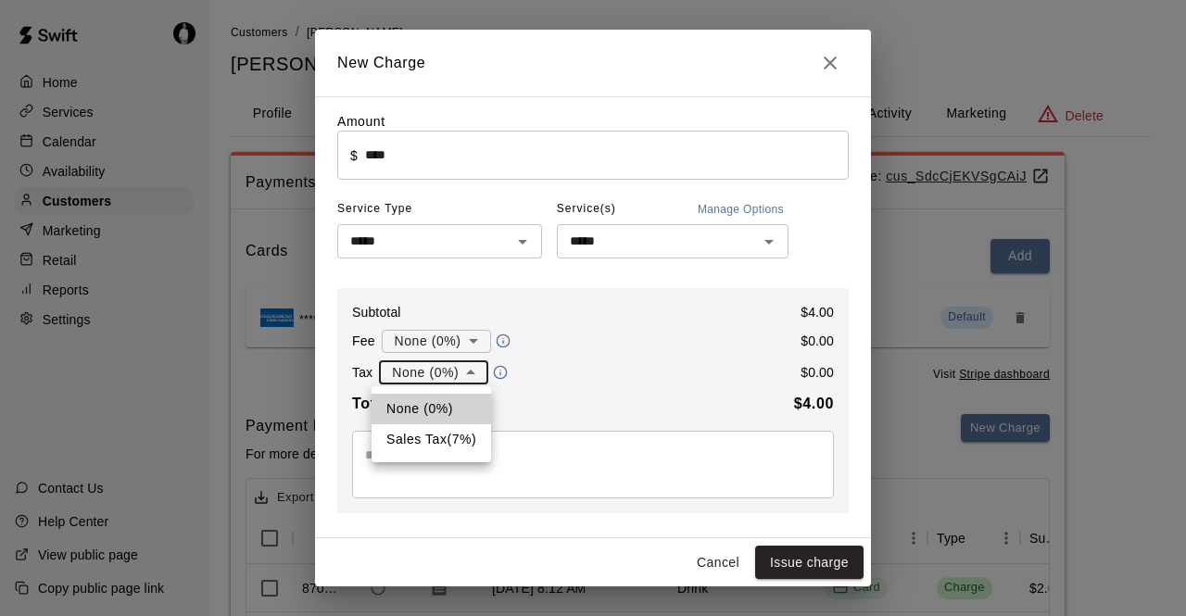
click at [465, 369] on body "Home Services Calendar Availability Customers Marketing Retail Reports Settings…" at bounding box center [593, 467] width 1186 height 935
click at [445, 437] on li "Sales Tax ( 7 %)" at bounding box center [430, 439] width 119 height 31
type input "**********"
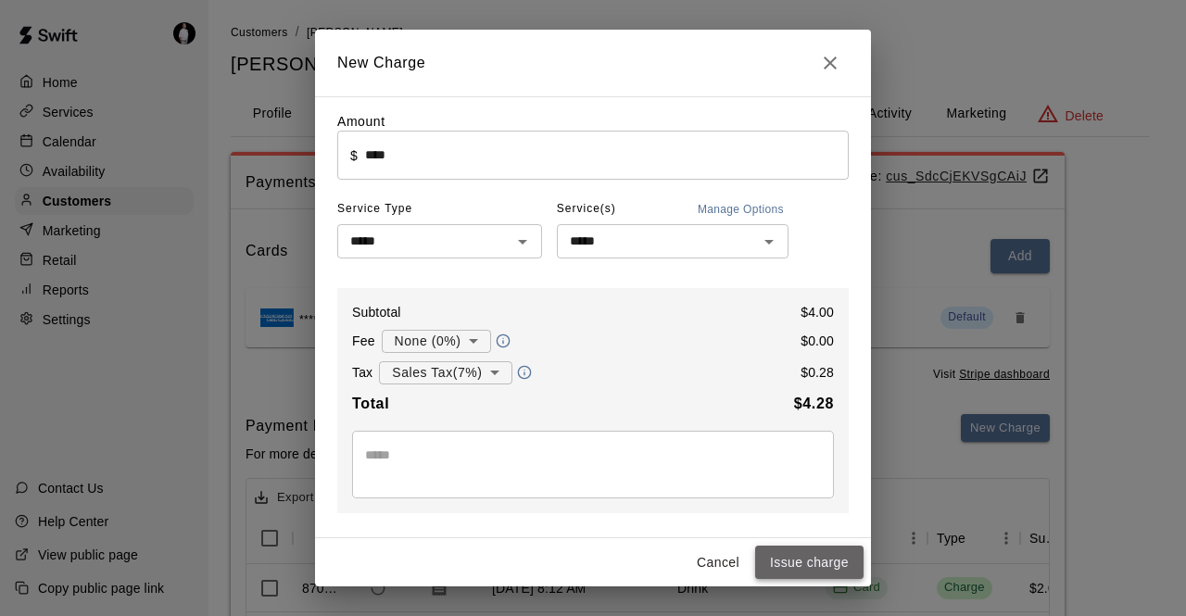
click at [813, 567] on button "Issue charge" at bounding box center [809, 563] width 108 height 34
type input "*"
